Goal: Transaction & Acquisition: Purchase product/service

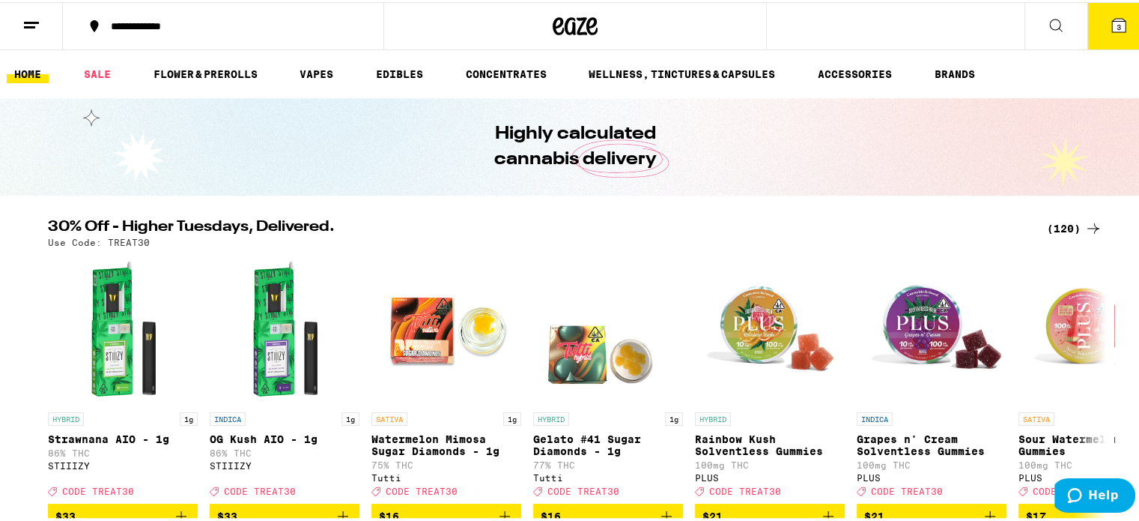
click at [1047, 25] on icon at bounding box center [1056, 23] width 18 height 18
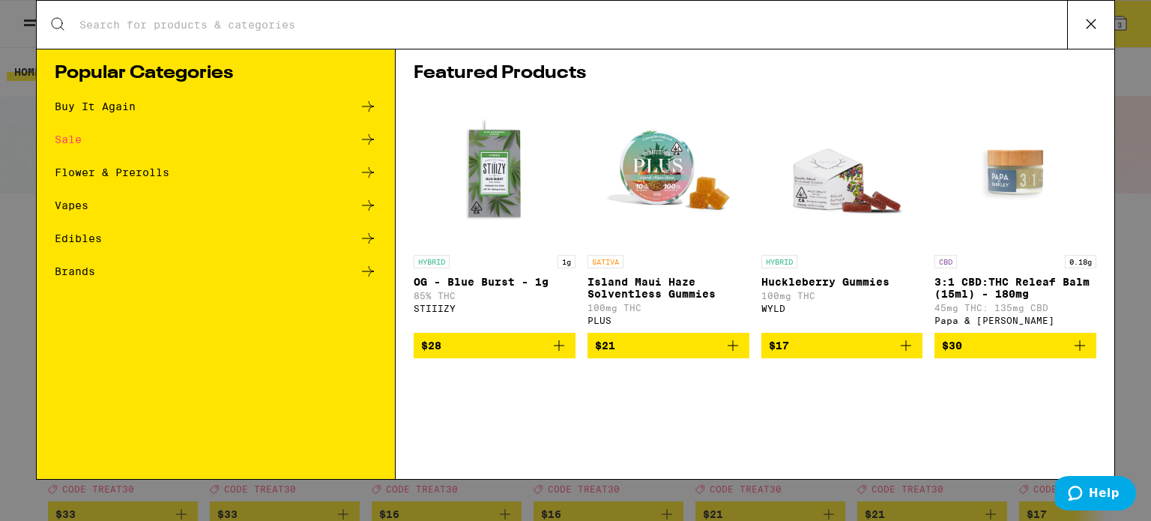
click at [1043, 25] on input "Search for Products" at bounding box center [573, 24] width 988 height 13
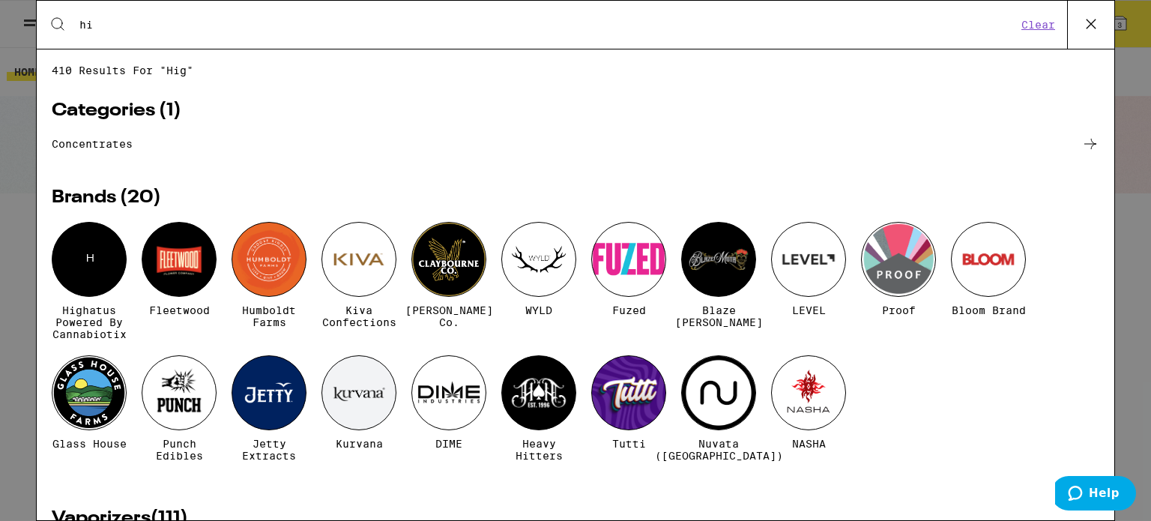
type input "h"
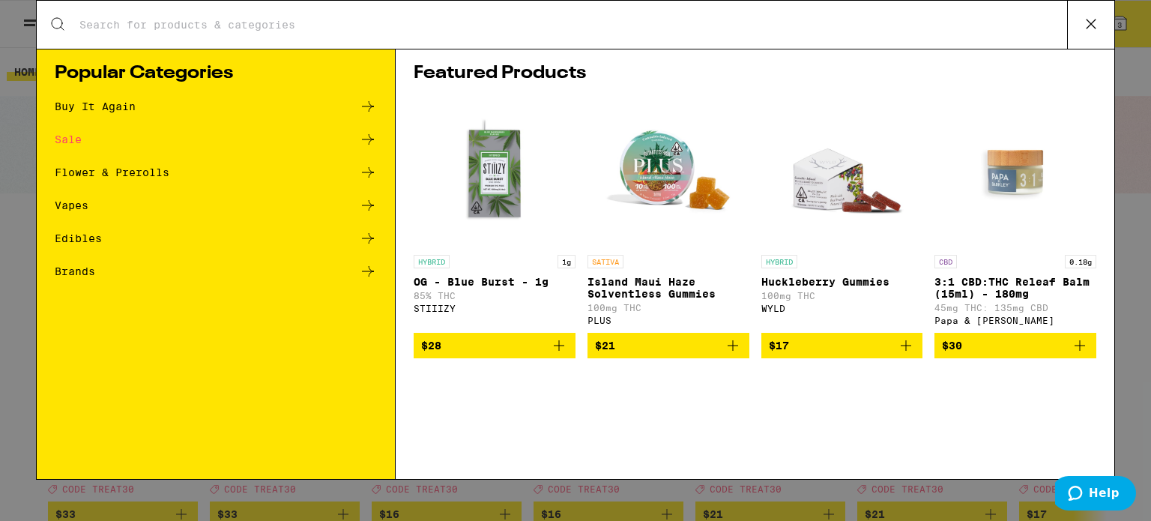
click at [1078, 25] on button at bounding box center [1090, 25] width 47 height 48
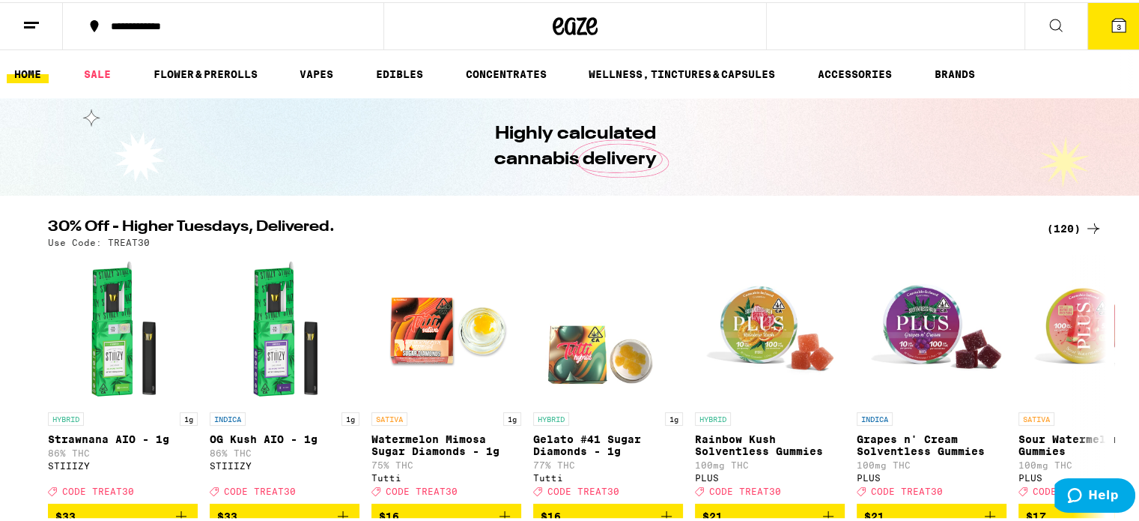
click at [28, 16] on icon at bounding box center [31, 23] width 18 height 18
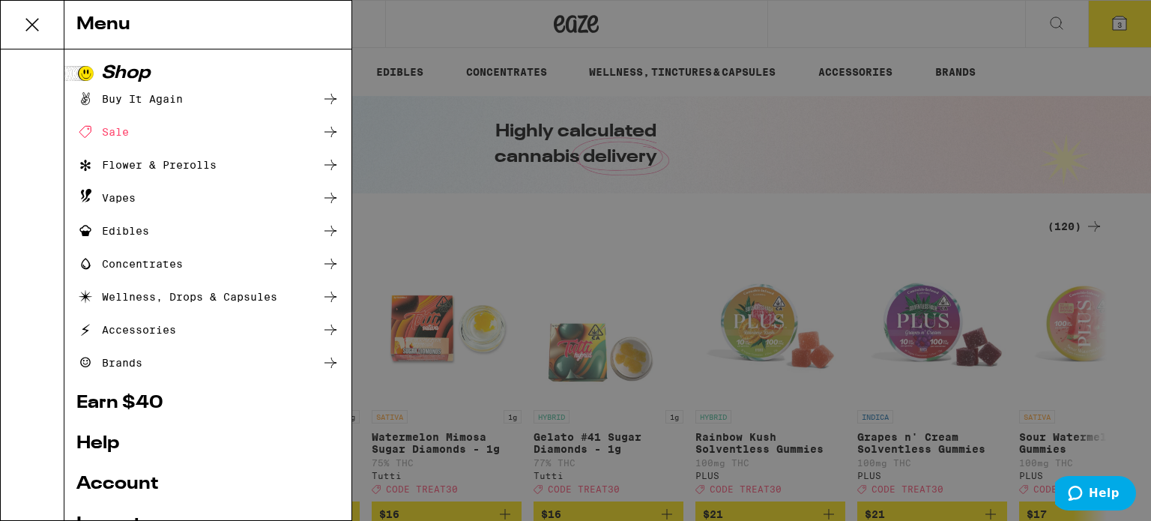
click at [150, 101] on div "Buy It Again" at bounding box center [129, 99] width 106 height 18
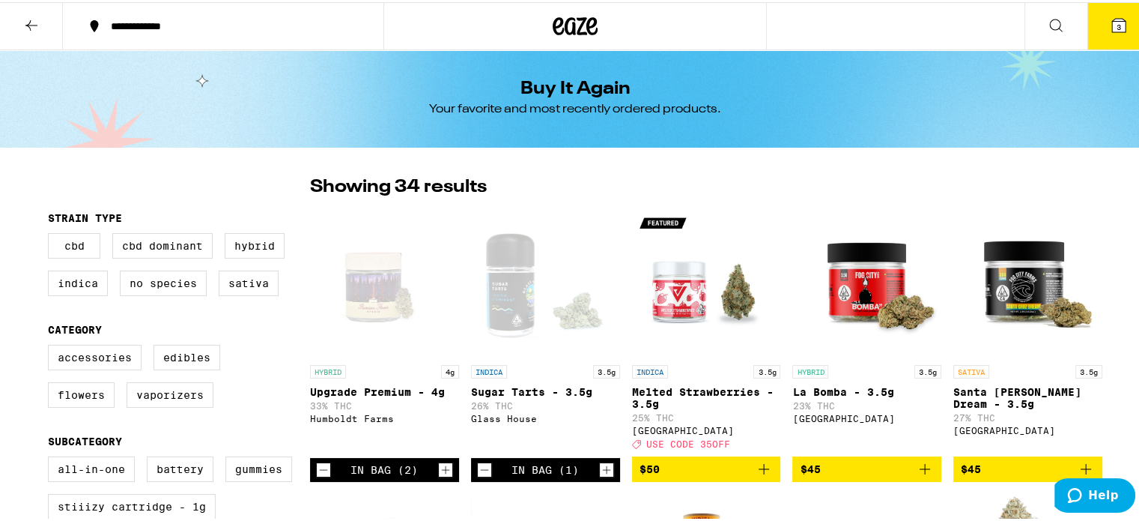
click at [1046, 33] on button at bounding box center [1056, 24] width 63 height 47
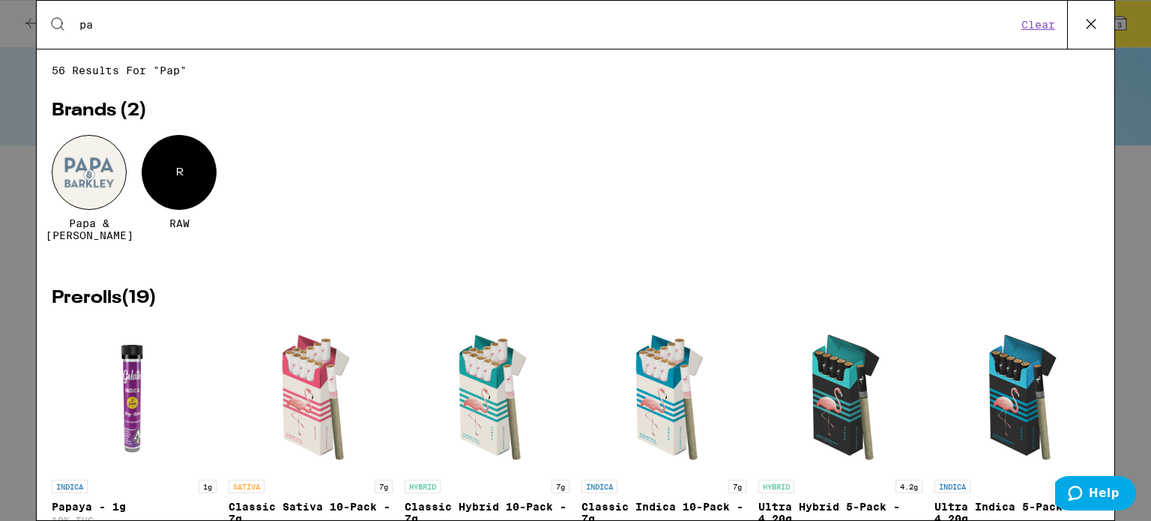
type input "p"
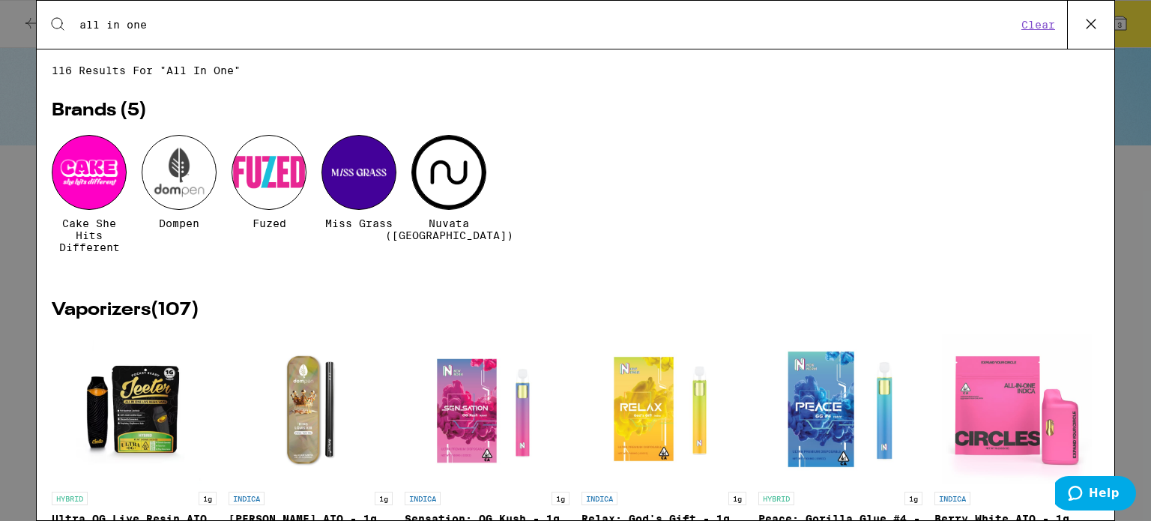
type input "all in one"
click at [1085, 26] on icon at bounding box center [1090, 24] width 22 height 22
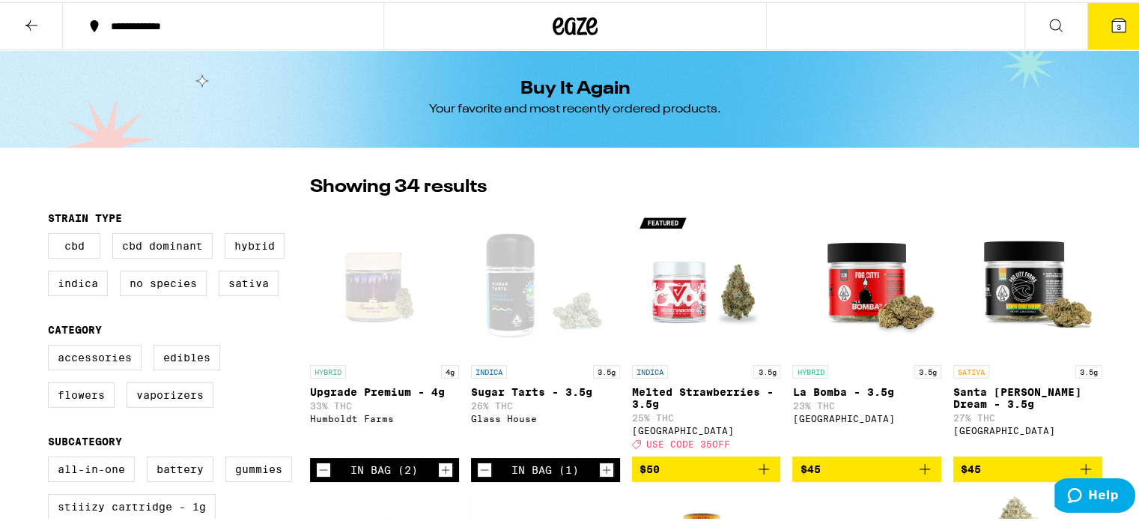
click at [1112, 21] on icon at bounding box center [1118, 22] width 13 height 13
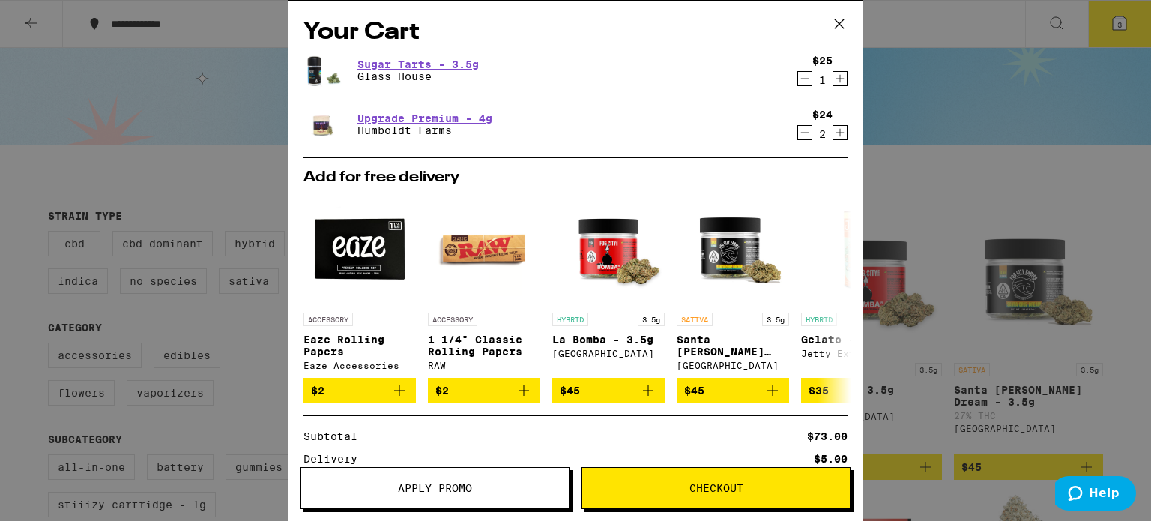
click at [798, 74] on icon "Decrement" at bounding box center [804, 79] width 13 height 18
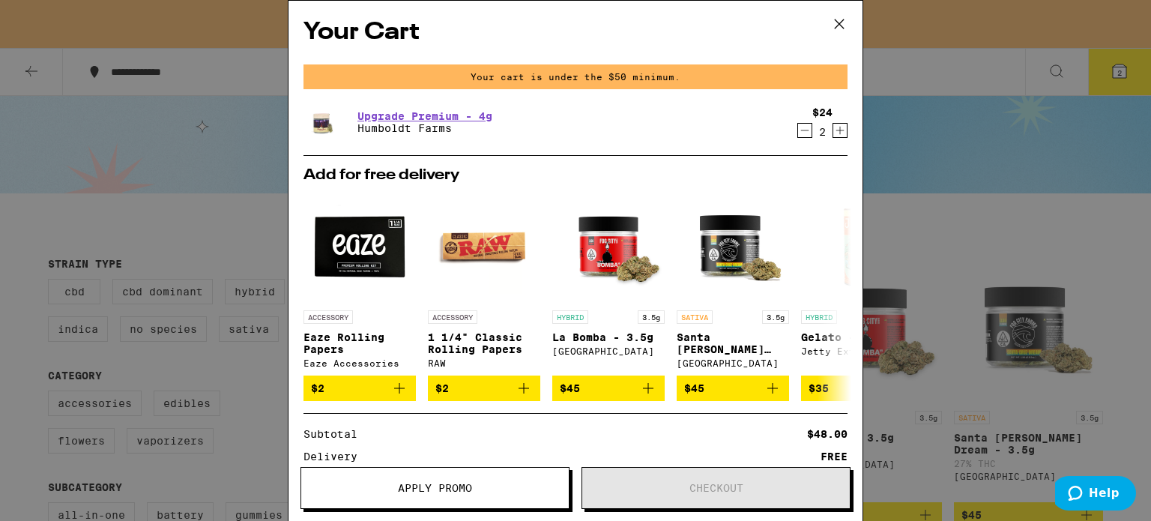
click at [798, 130] on icon "Decrement" at bounding box center [804, 130] width 13 height 18
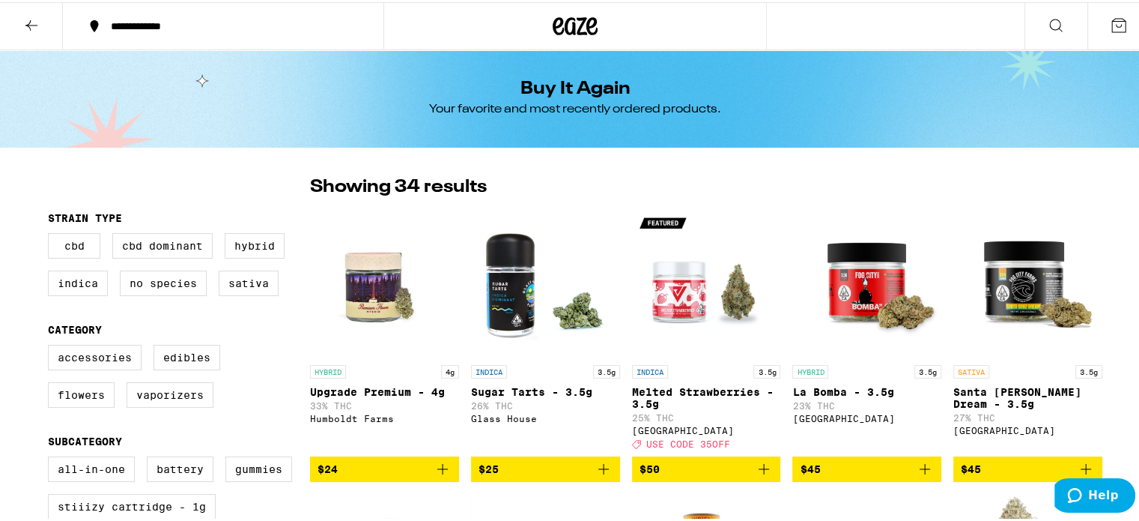
click at [1110, 17] on icon at bounding box center [1119, 23] width 18 height 18
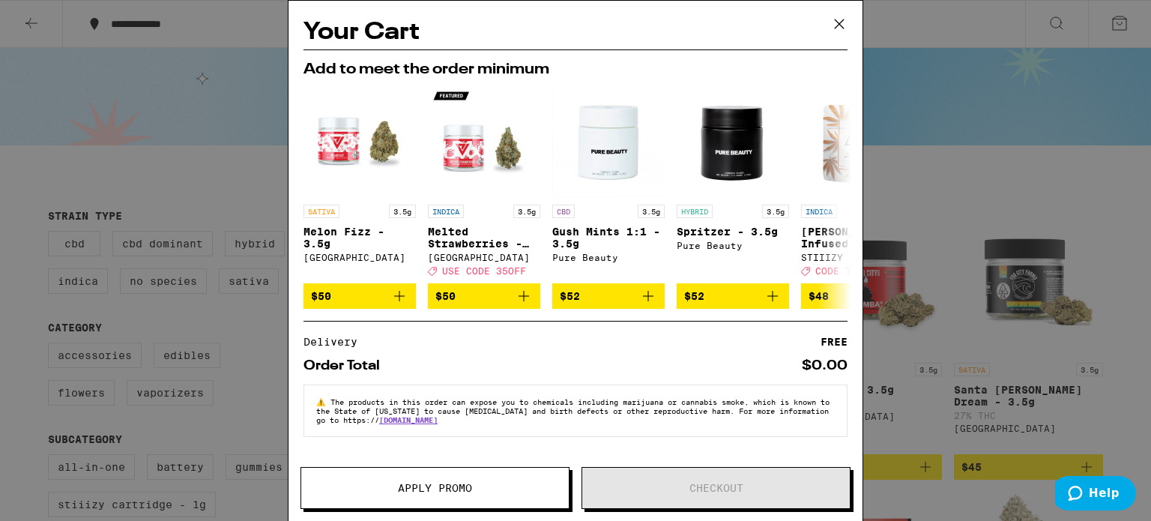
click at [1040, 149] on div "Your Cart Add to meet the order minimum SATIVA 3.5g Melon Fizz - 3.5g Ember Val…" at bounding box center [575, 260] width 1151 height 521
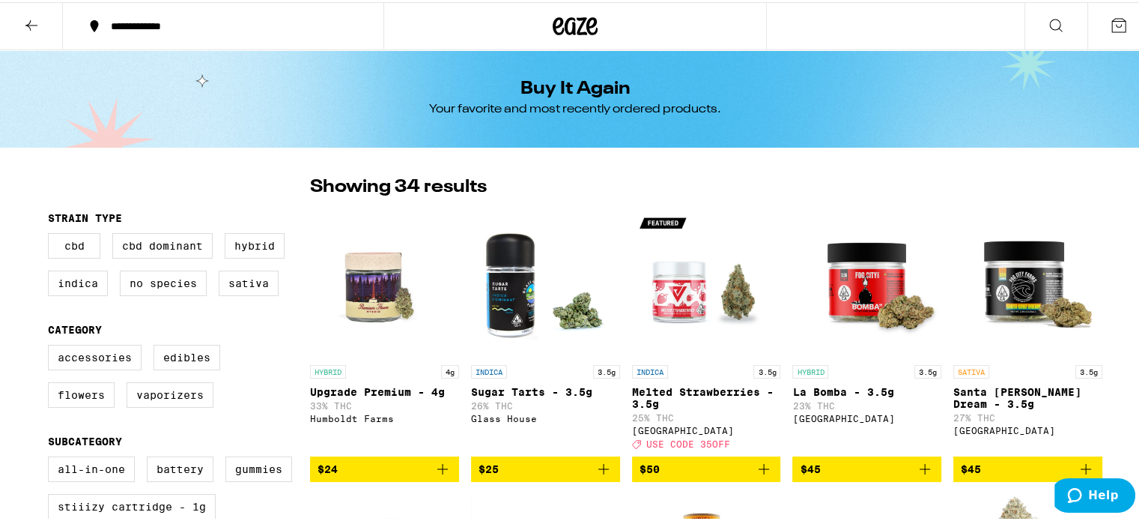
click at [93, 32] on icon at bounding box center [94, 24] width 18 height 18
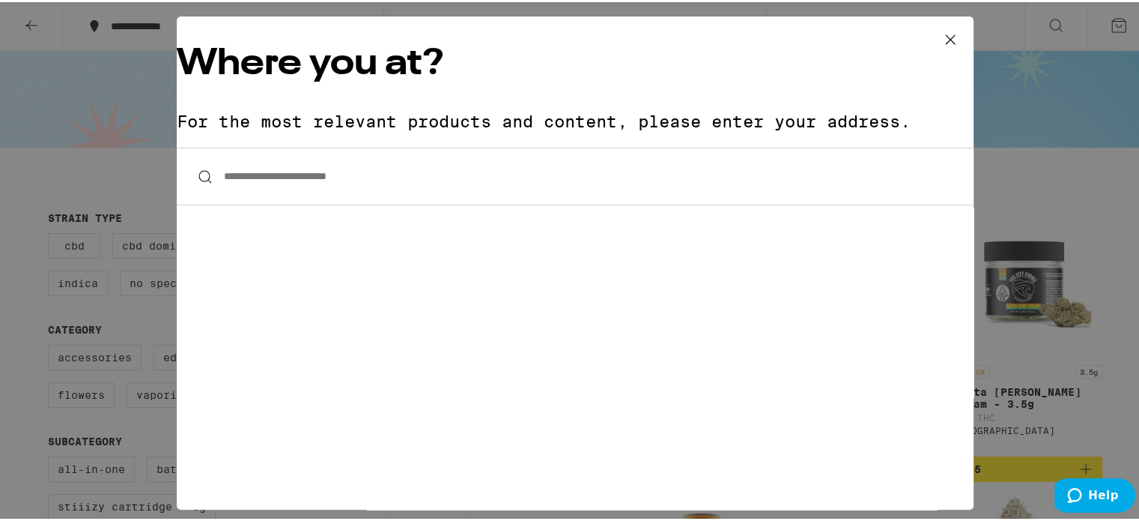
click at [30, 17] on div "**********" at bounding box center [575, 260] width 1151 height 521
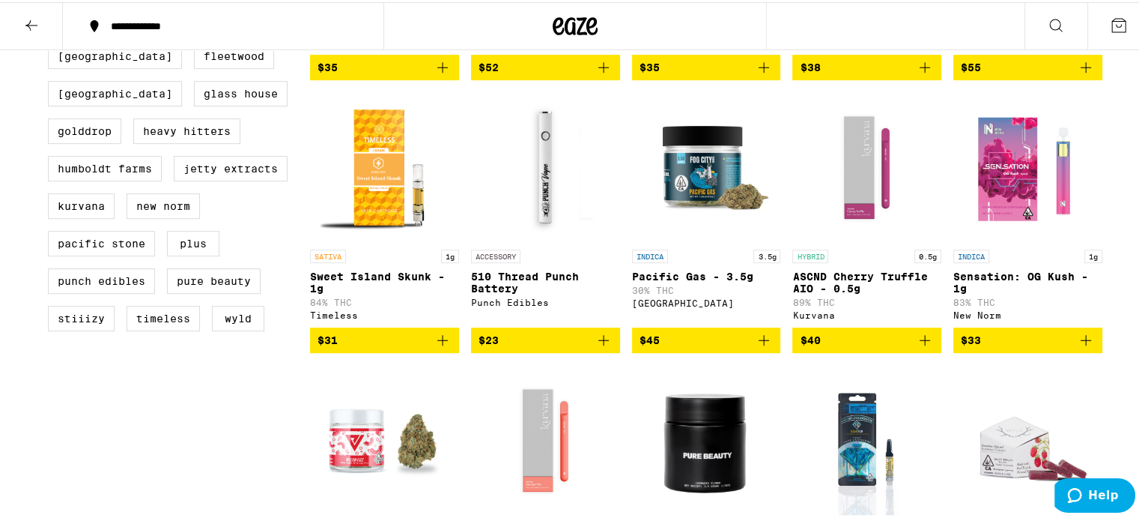
scroll to position [677, 0]
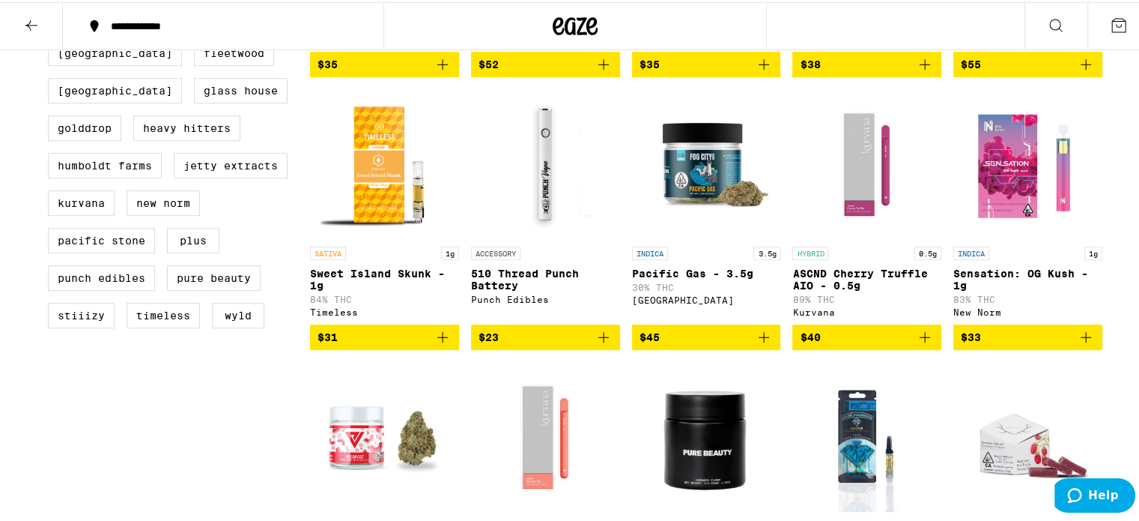
click at [1110, 26] on icon at bounding box center [1119, 23] width 18 height 18
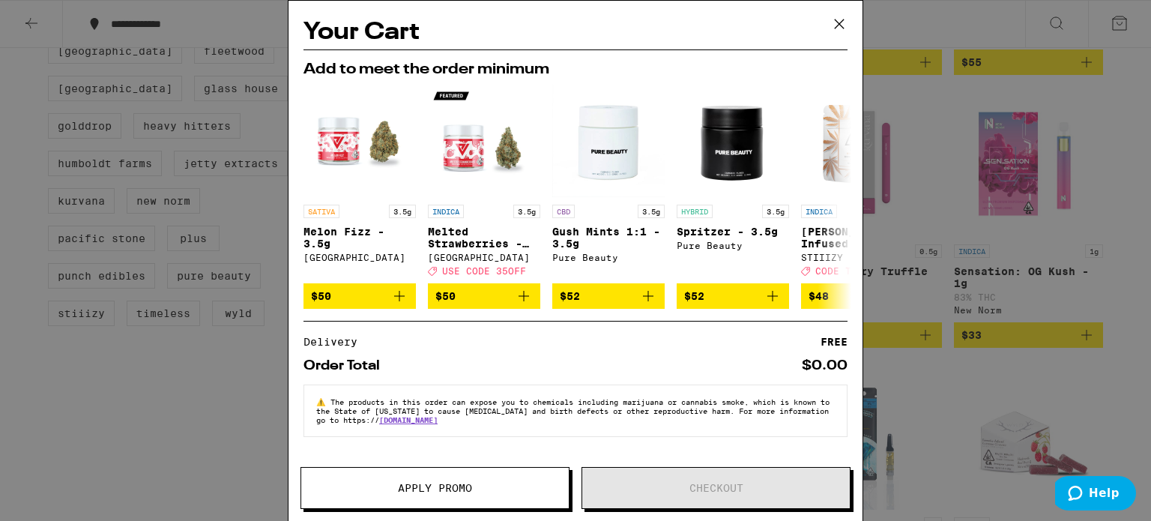
click at [842, 22] on icon at bounding box center [839, 24] width 22 height 22
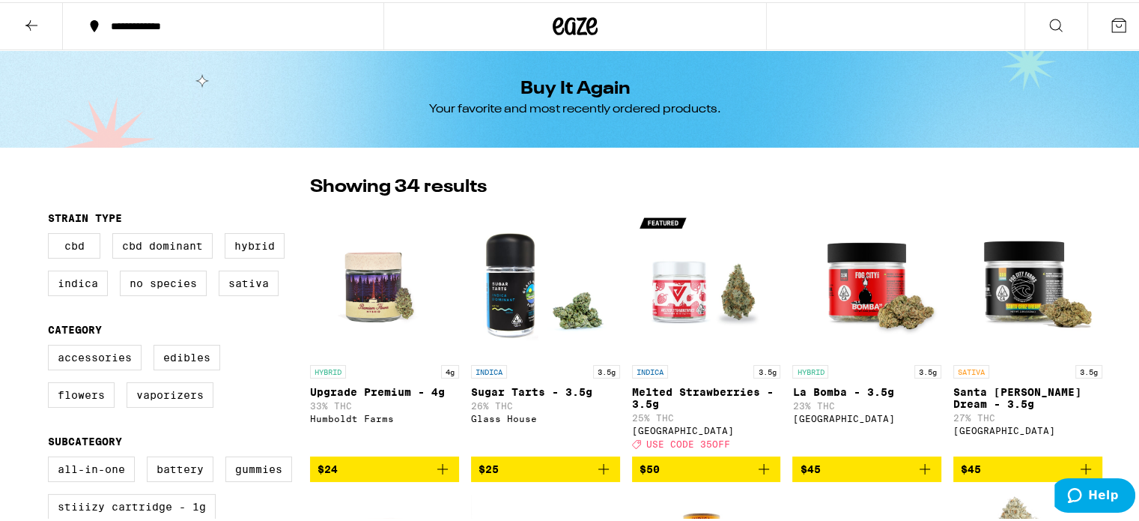
click at [1066, 9] on button at bounding box center [1056, 24] width 63 height 47
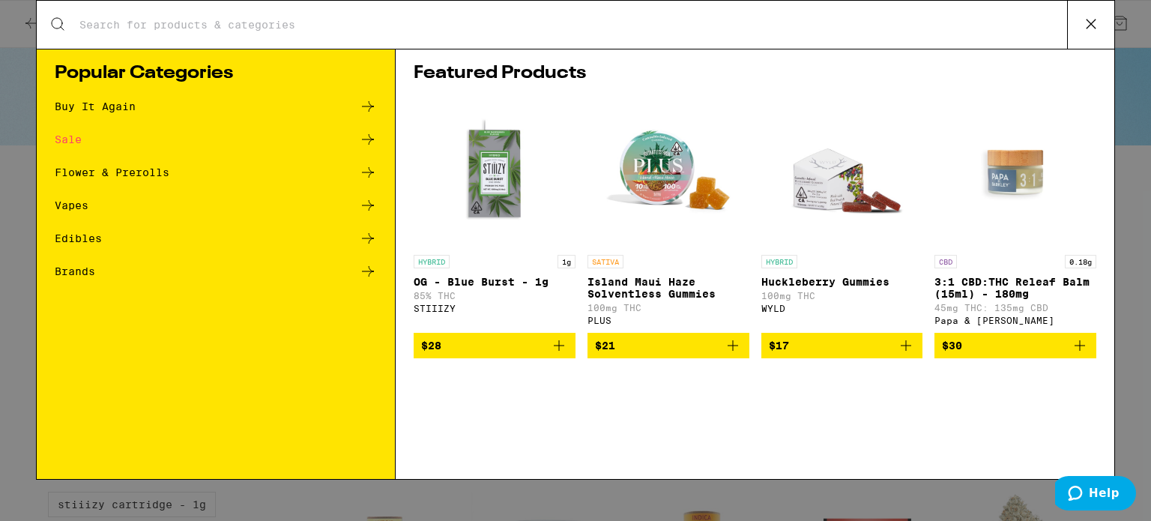
click at [130, 103] on div "Buy It Again" at bounding box center [95, 106] width 81 height 10
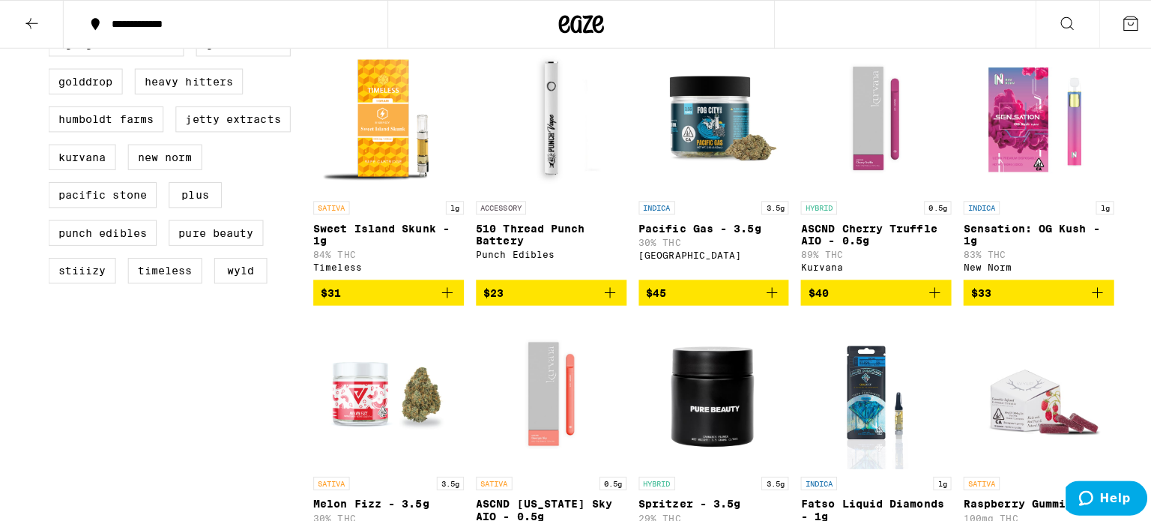
scroll to position [722, 0]
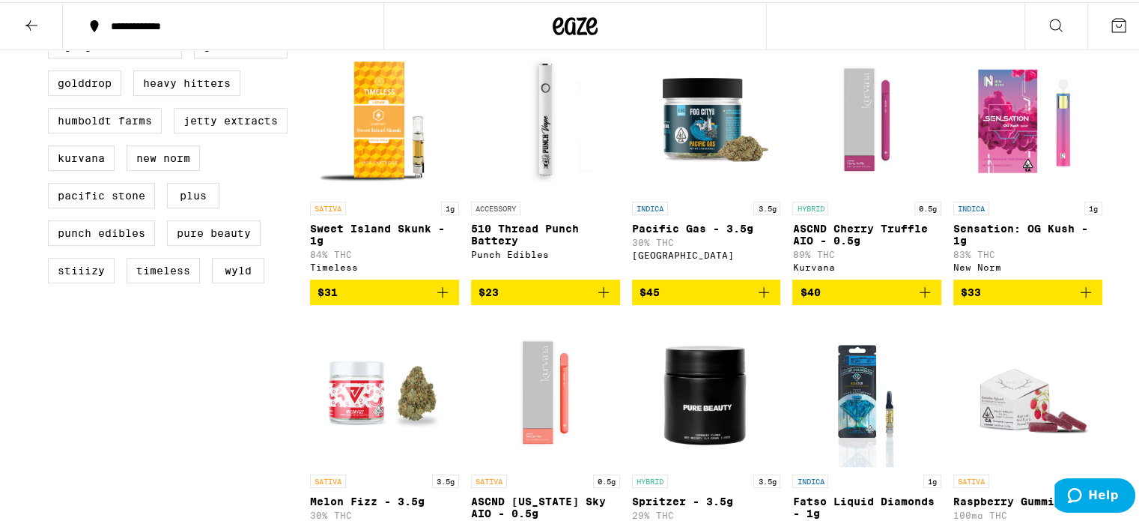
click at [1015, 242] on p "Sensation: OG Kush - 1g" at bounding box center [1028, 232] width 149 height 24
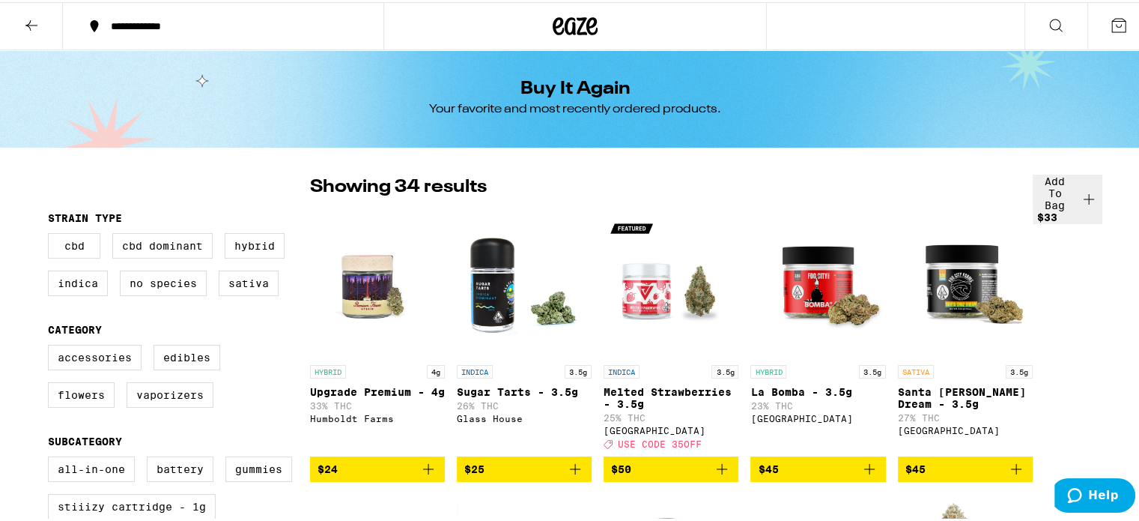
click at [1053, 22] on icon at bounding box center [1056, 23] width 18 height 18
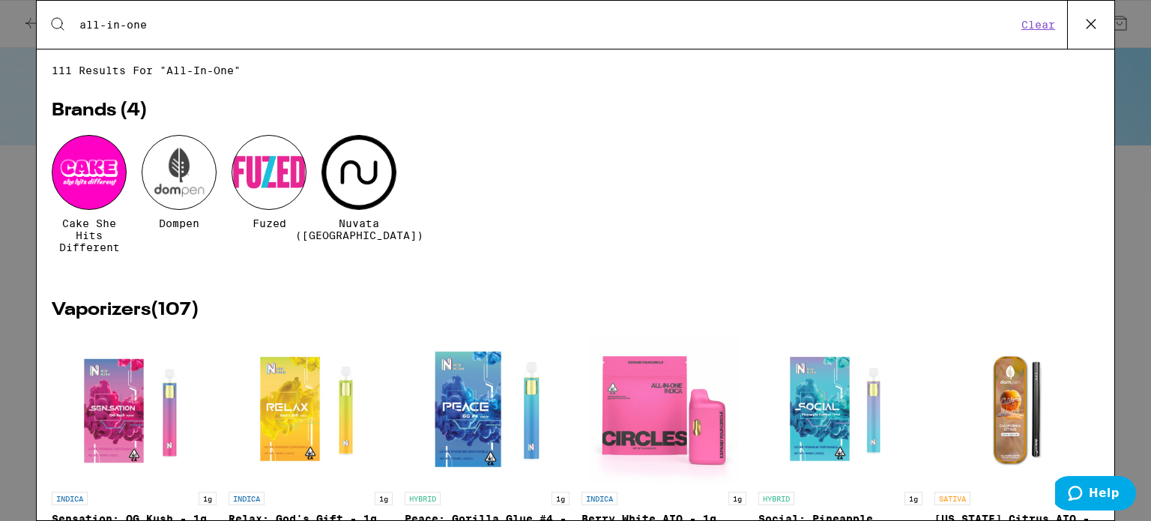
type input "all-in-one"
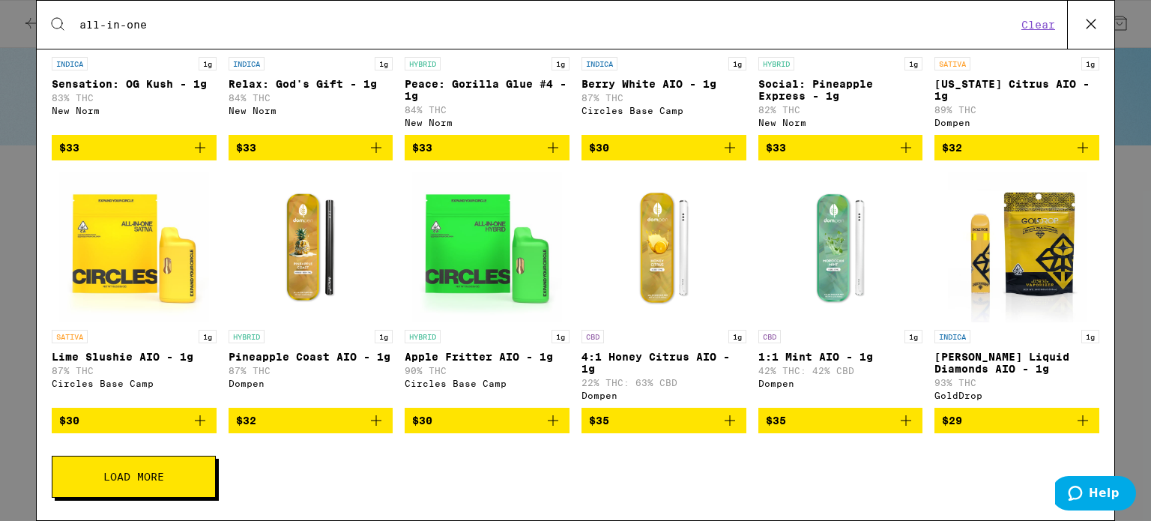
scroll to position [453, 0]
click at [186, 476] on button "Load More" at bounding box center [134, 476] width 164 height 42
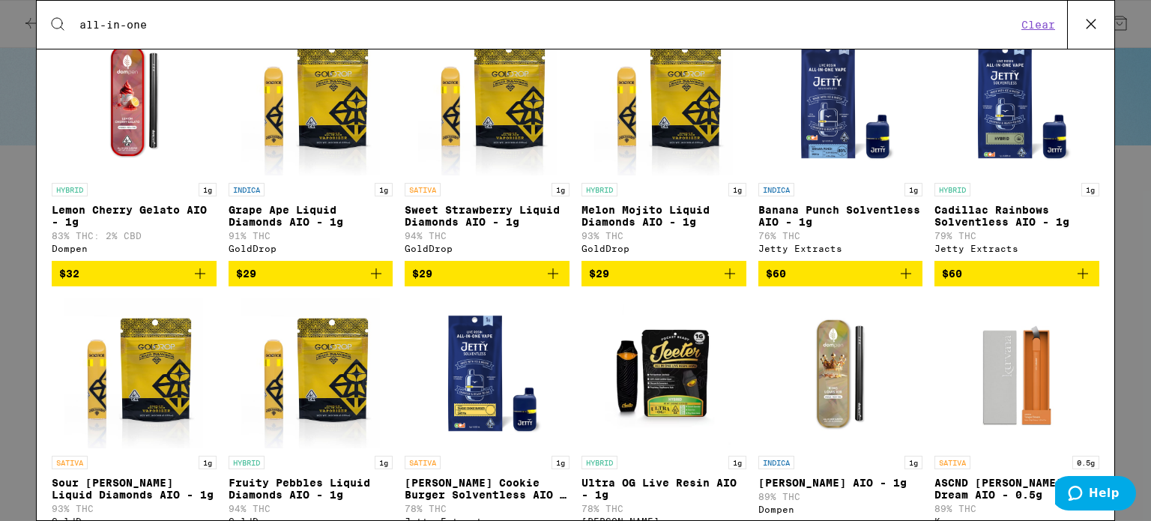
scroll to position [1013, 0]
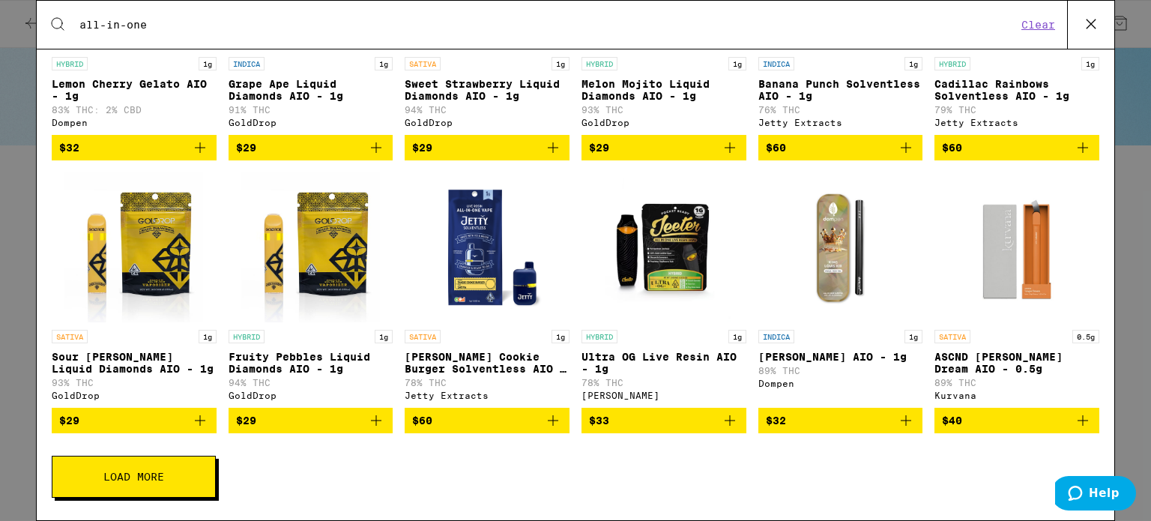
click at [119, 467] on button "Load More" at bounding box center [134, 476] width 164 height 42
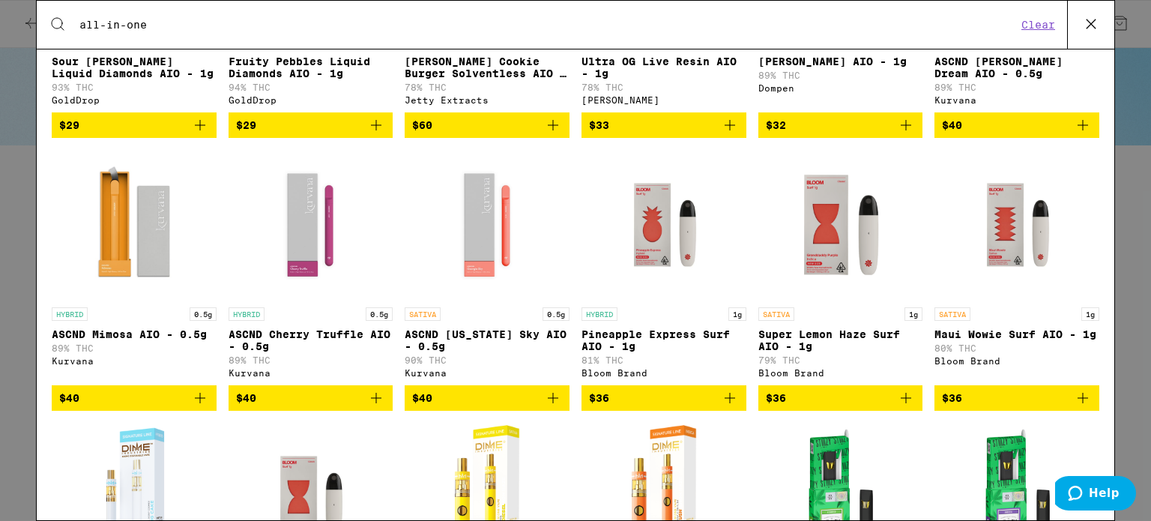
scroll to position [1575, 0]
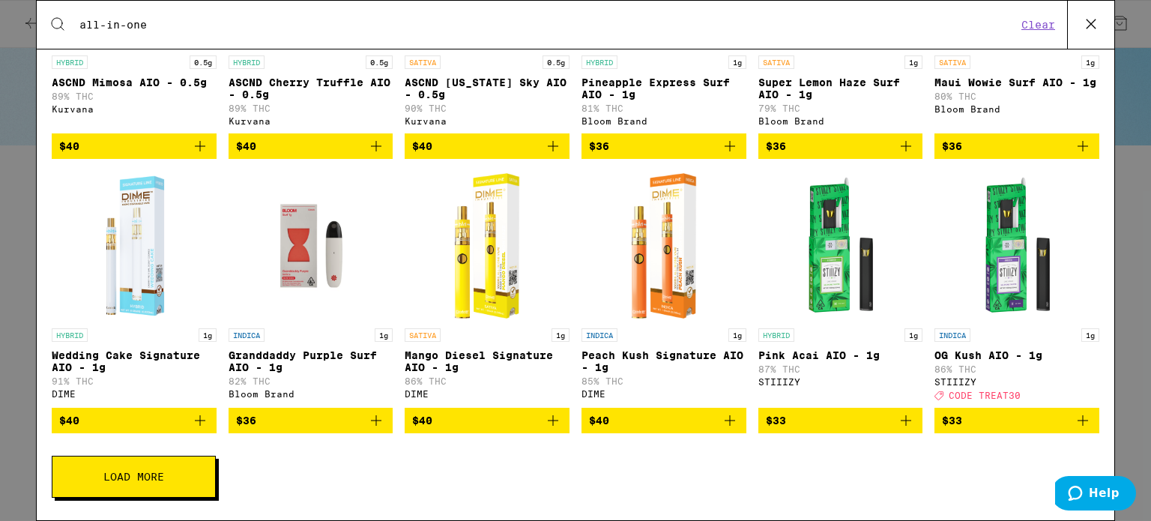
click at [124, 497] on button "Load More" at bounding box center [134, 476] width 164 height 42
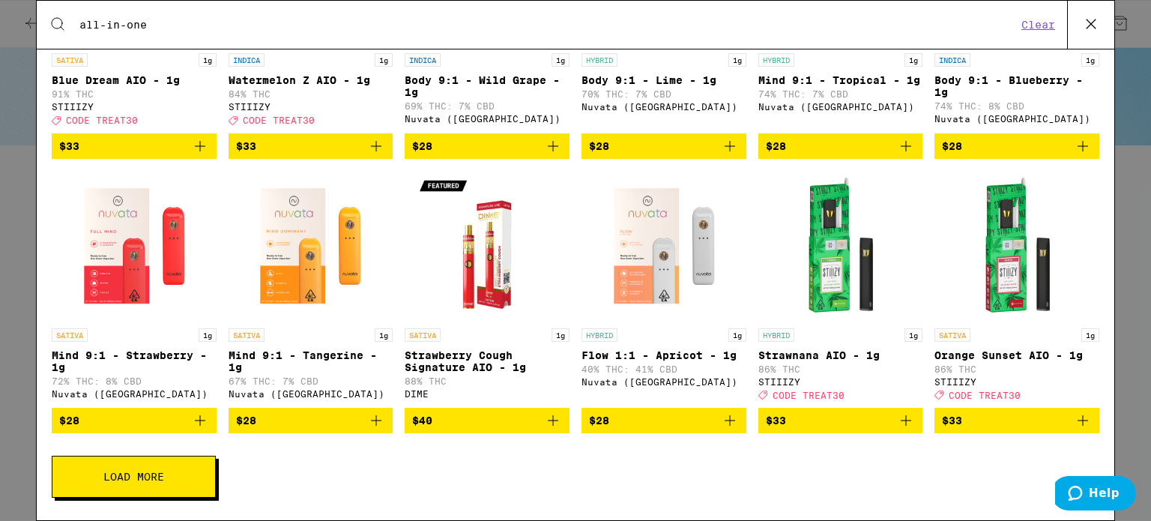
scroll to position [2139, 0]
click at [171, 478] on button "Load More" at bounding box center [134, 476] width 164 height 42
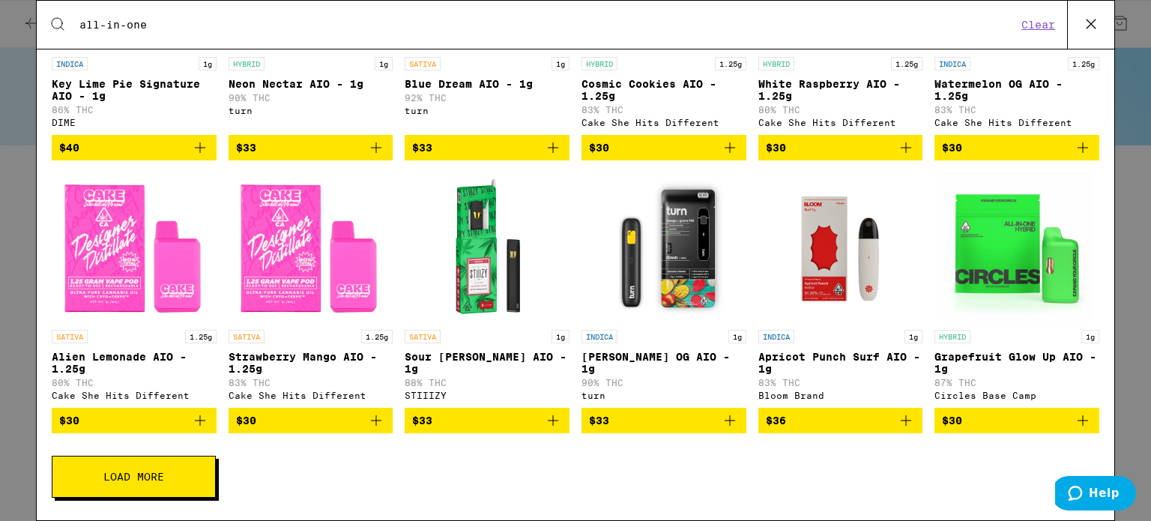
scroll to position [2699, 0]
click at [171, 478] on button "Load More" at bounding box center [134, 476] width 164 height 42
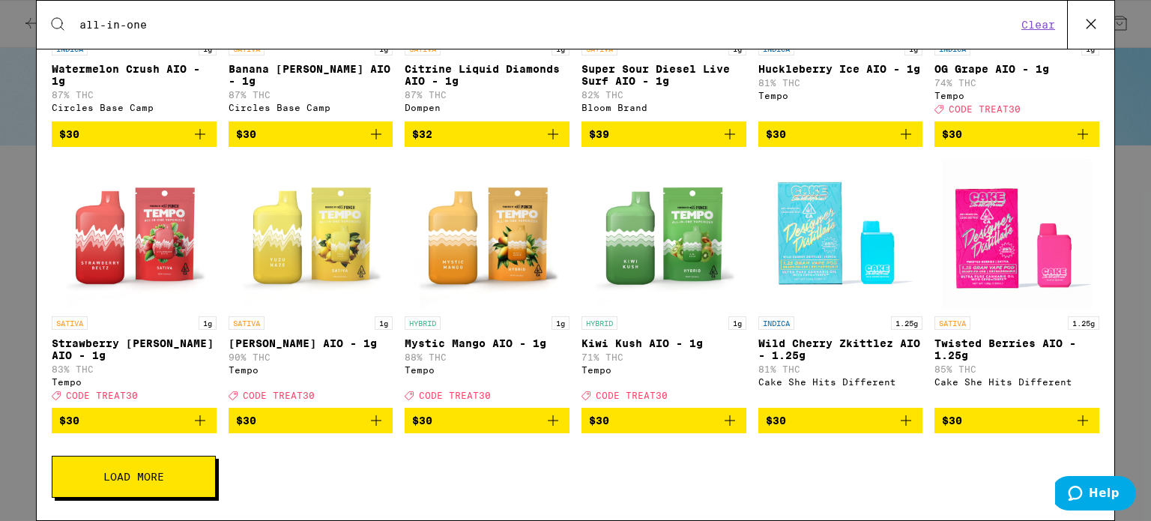
scroll to position [3276, 0]
click at [171, 478] on button "Load More" at bounding box center [134, 476] width 164 height 42
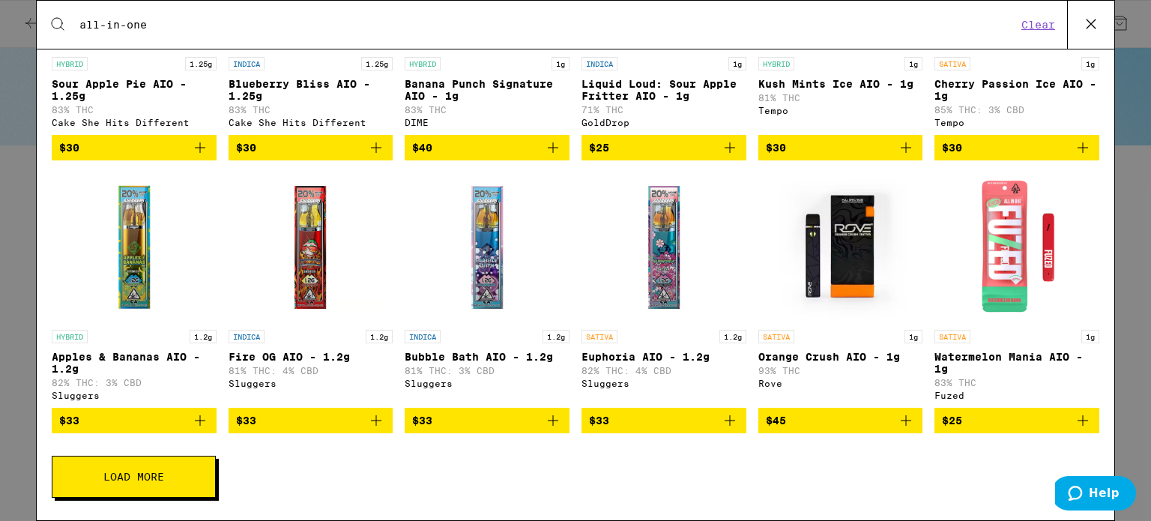
scroll to position [3836, 0]
click at [165, 484] on button "Load More" at bounding box center [134, 476] width 164 height 42
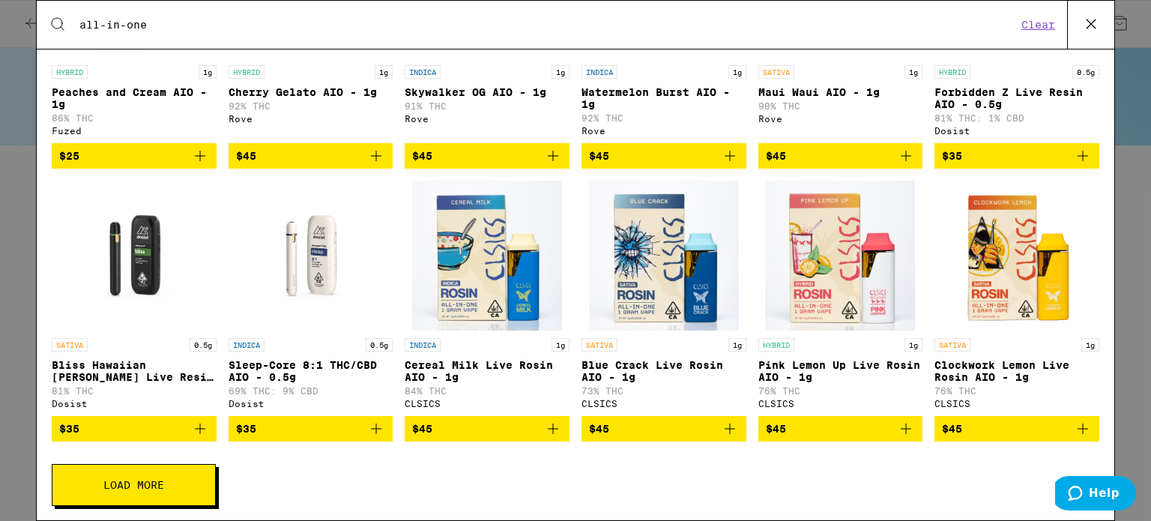
scroll to position [4396, 0]
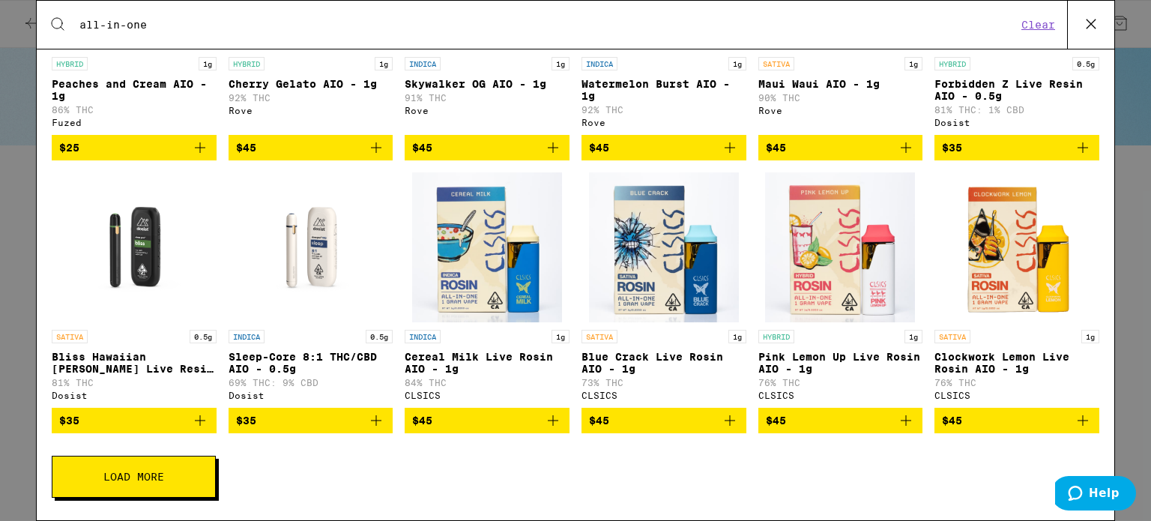
click at [163, 473] on span "Load More" at bounding box center [133, 476] width 61 height 10
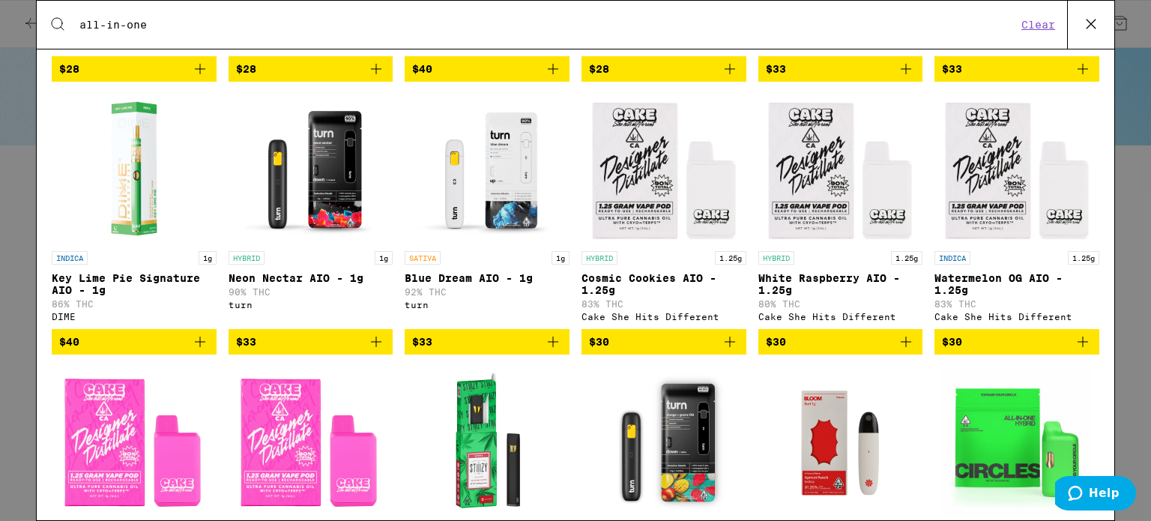
scroll to position [2429, 0]
